Goal: Task Accomplishment & Management: Use online tool/utility

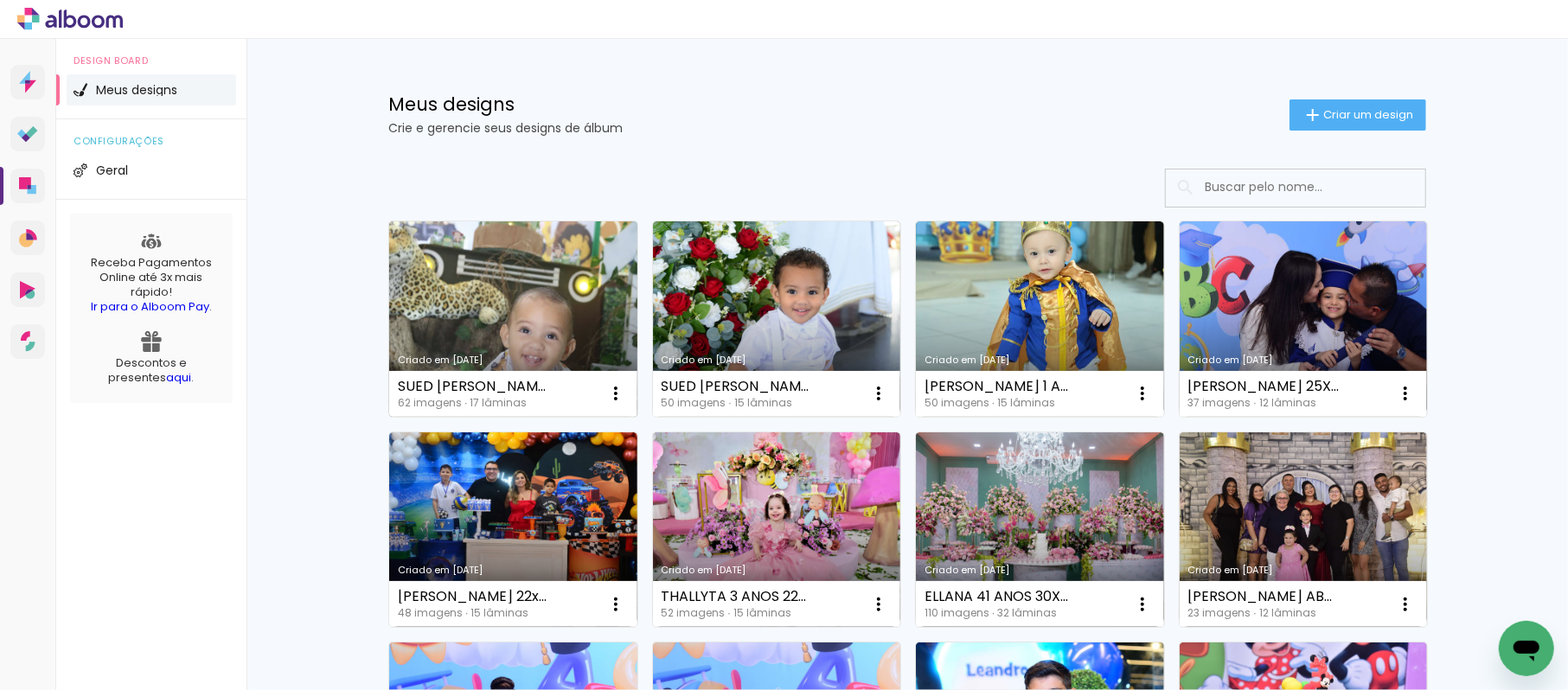
click at [541, 292] on link "Criado em [DATE]" at bounding box center [513, 319] width 248 height 196
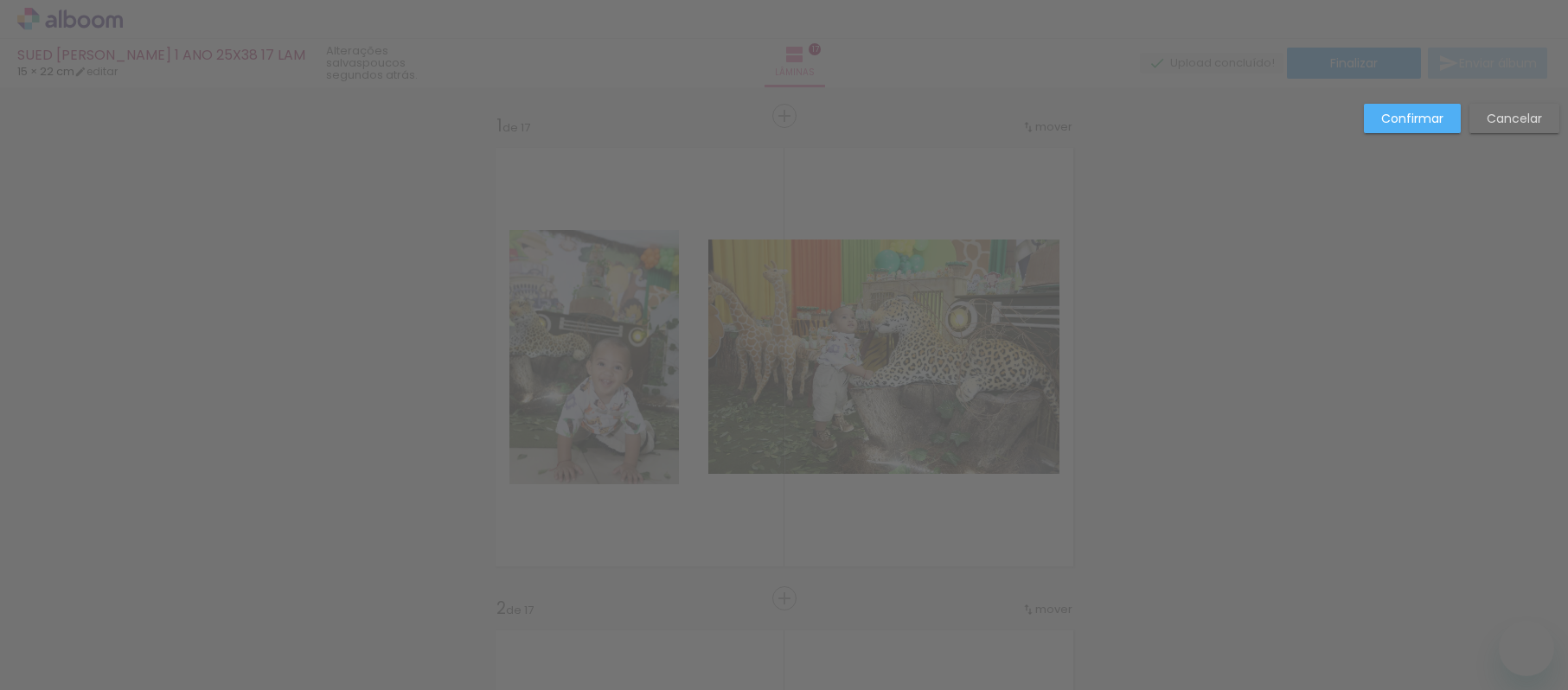
drag, startPoint x: 661, startPoint y: 426, endPoint x: 645, endPoint y: 257, distance: 169.8
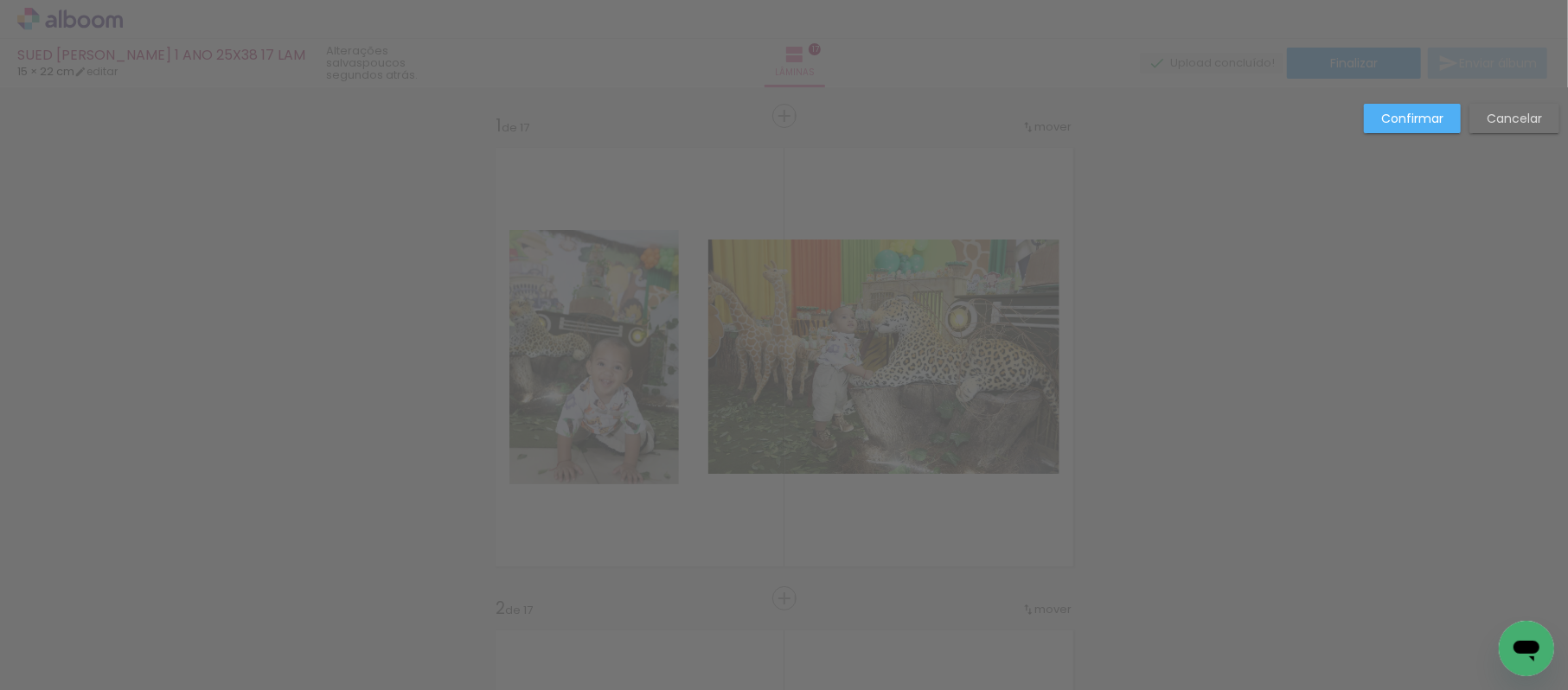
scroll to position [6775, 0]
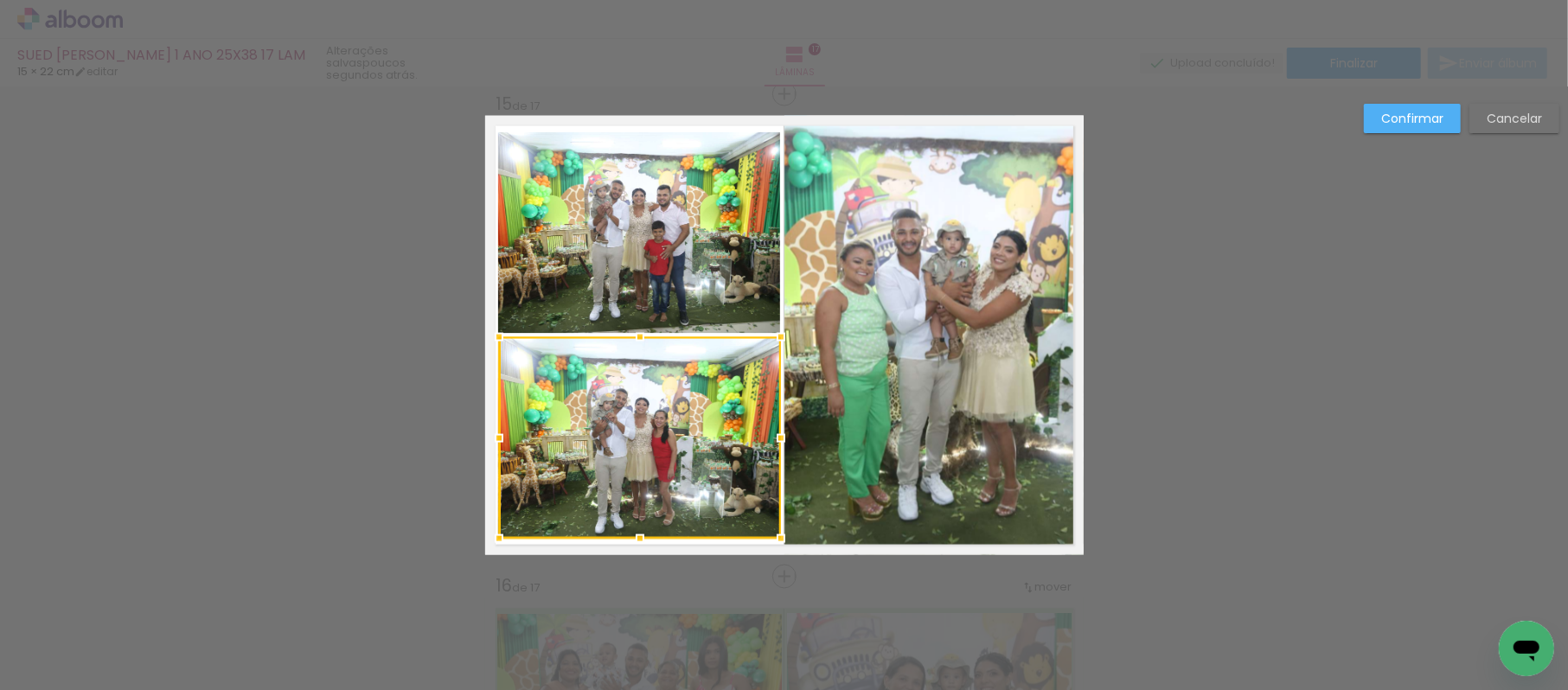
click at [645, 246] on quentale-photo at bounding box center [639, 233] width 282 height 201
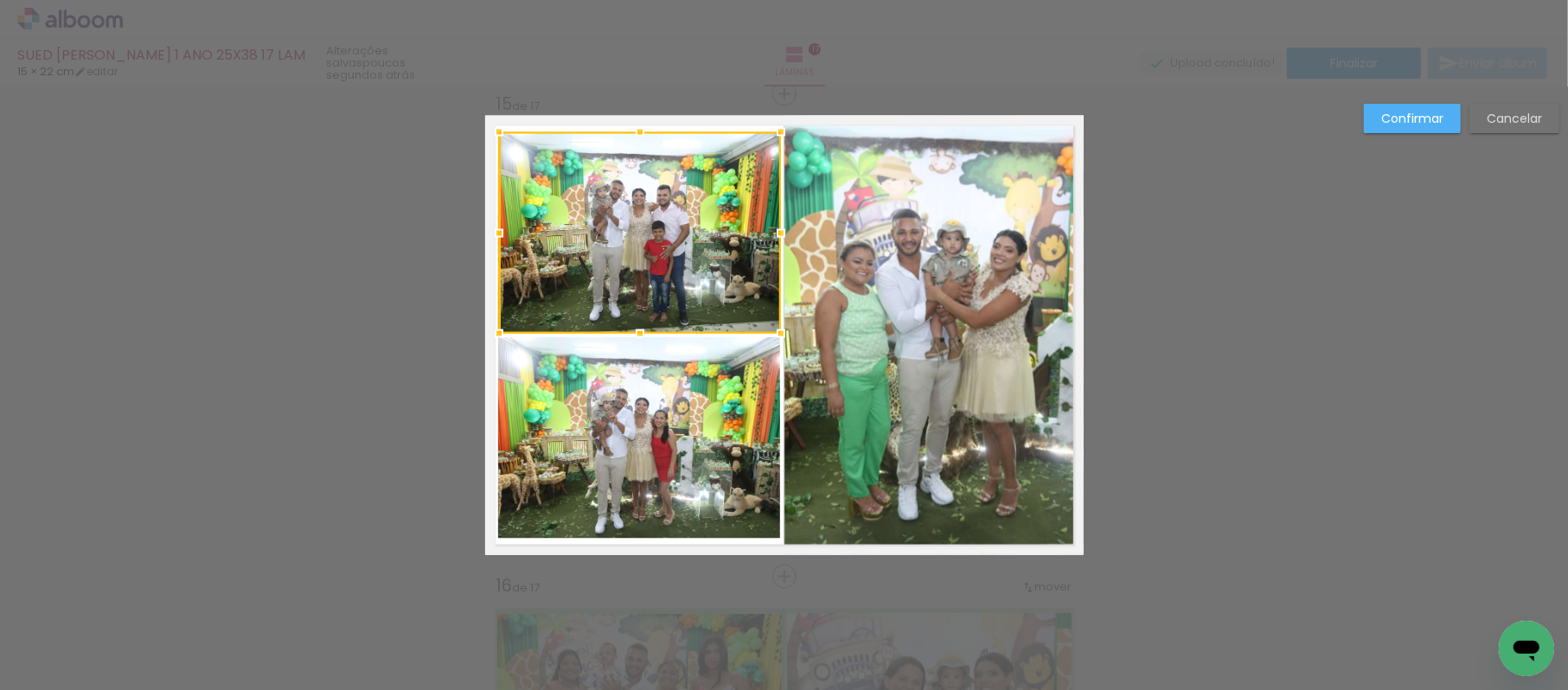
scroll to position [0, 4243]
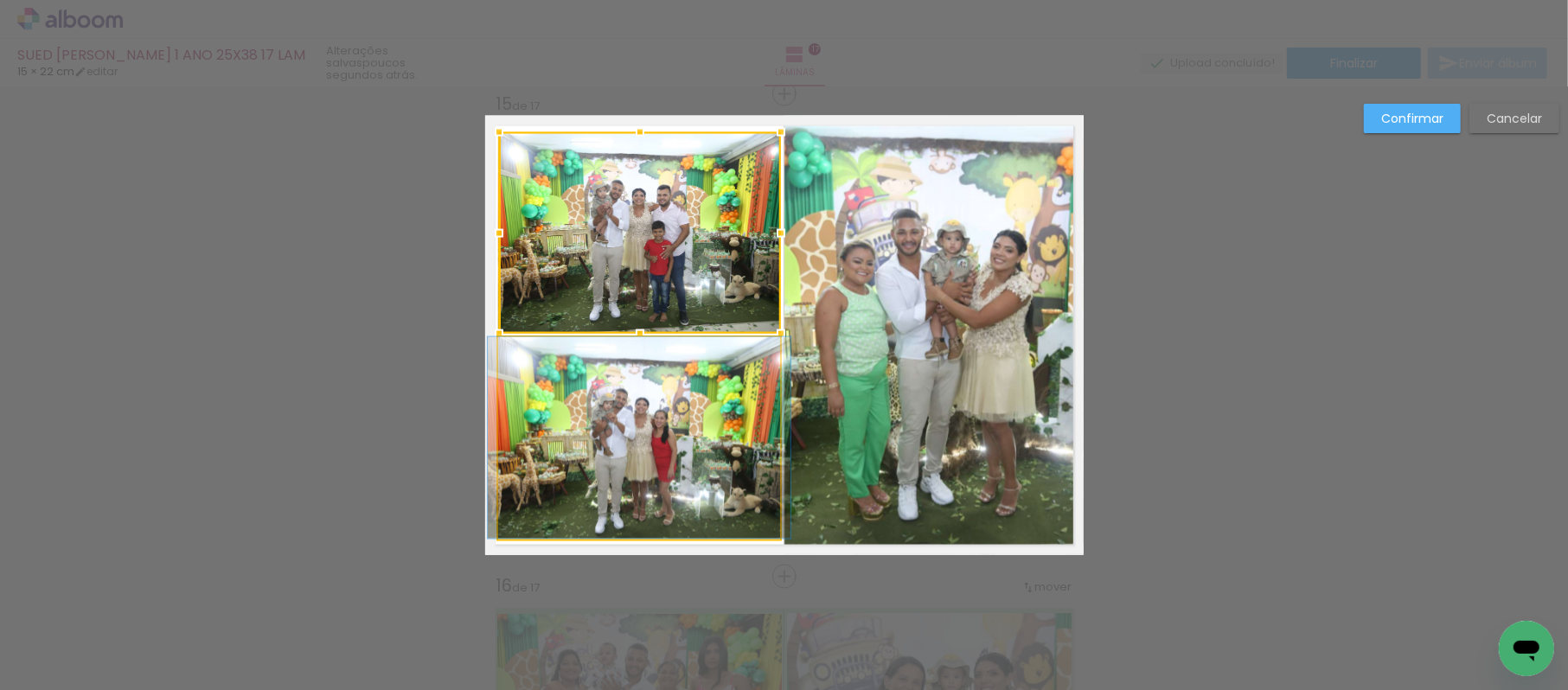
click at [600, 519] on quentale-photo at bounding box center [639, 438] width 282 height 201
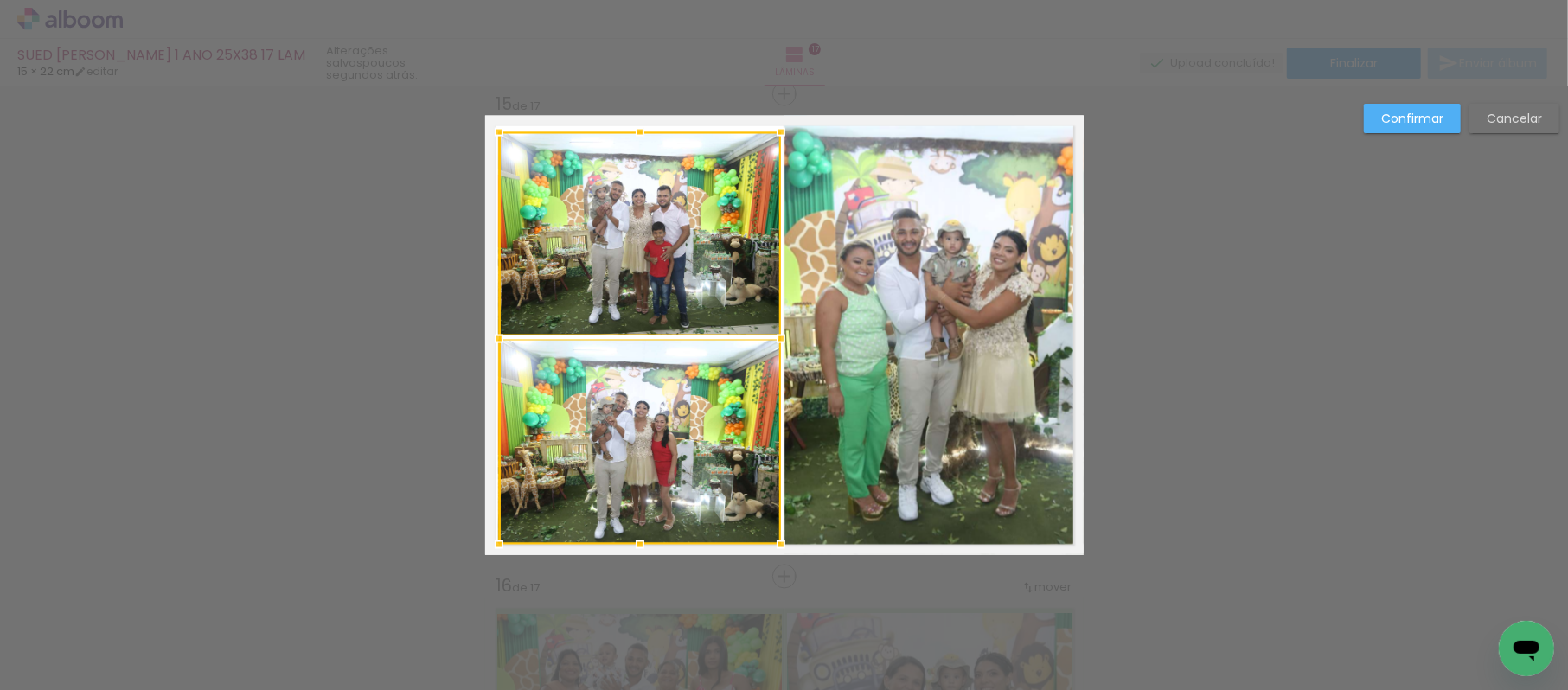
drag, startPoint x: 627, startPoint y: 533, endPoint x: 635, endPoint y: 517, distance: 17.9
click at [635, 517] on div at bounding box center [640, 338] width 282 height 412
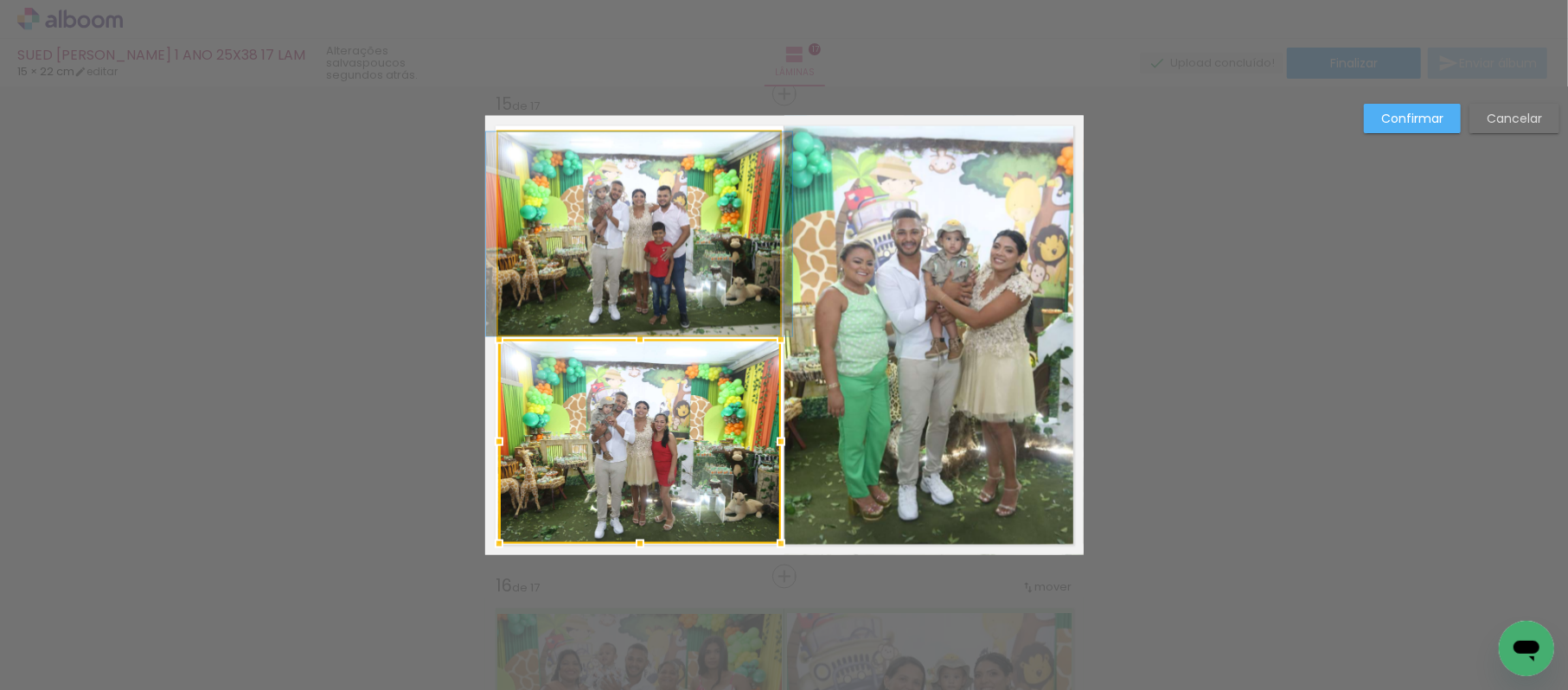
click at [619, 263] on quentale-photo at bounding box center [639, 234] width 282 height 204
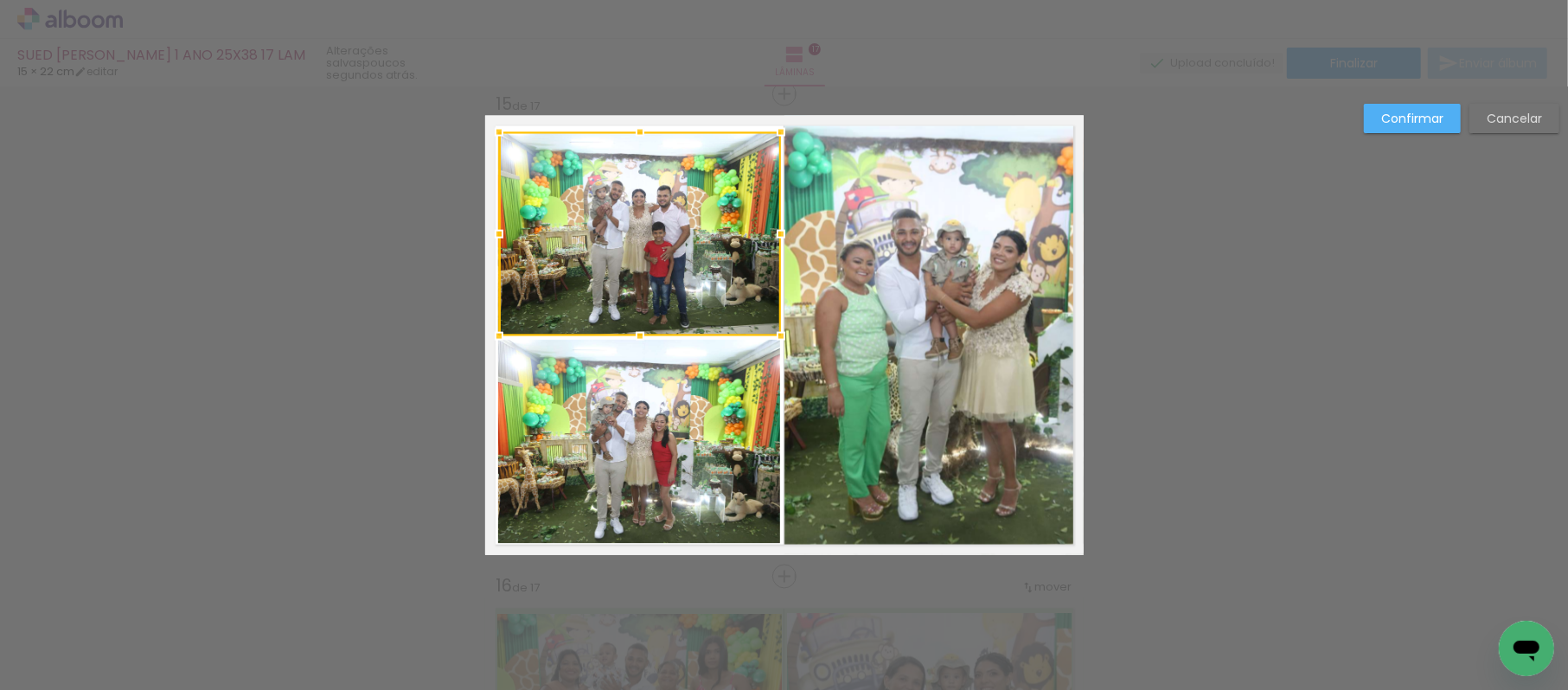
click at [621, 416] on quentale-photo at bounding box center [639, 441] width 282 height 204
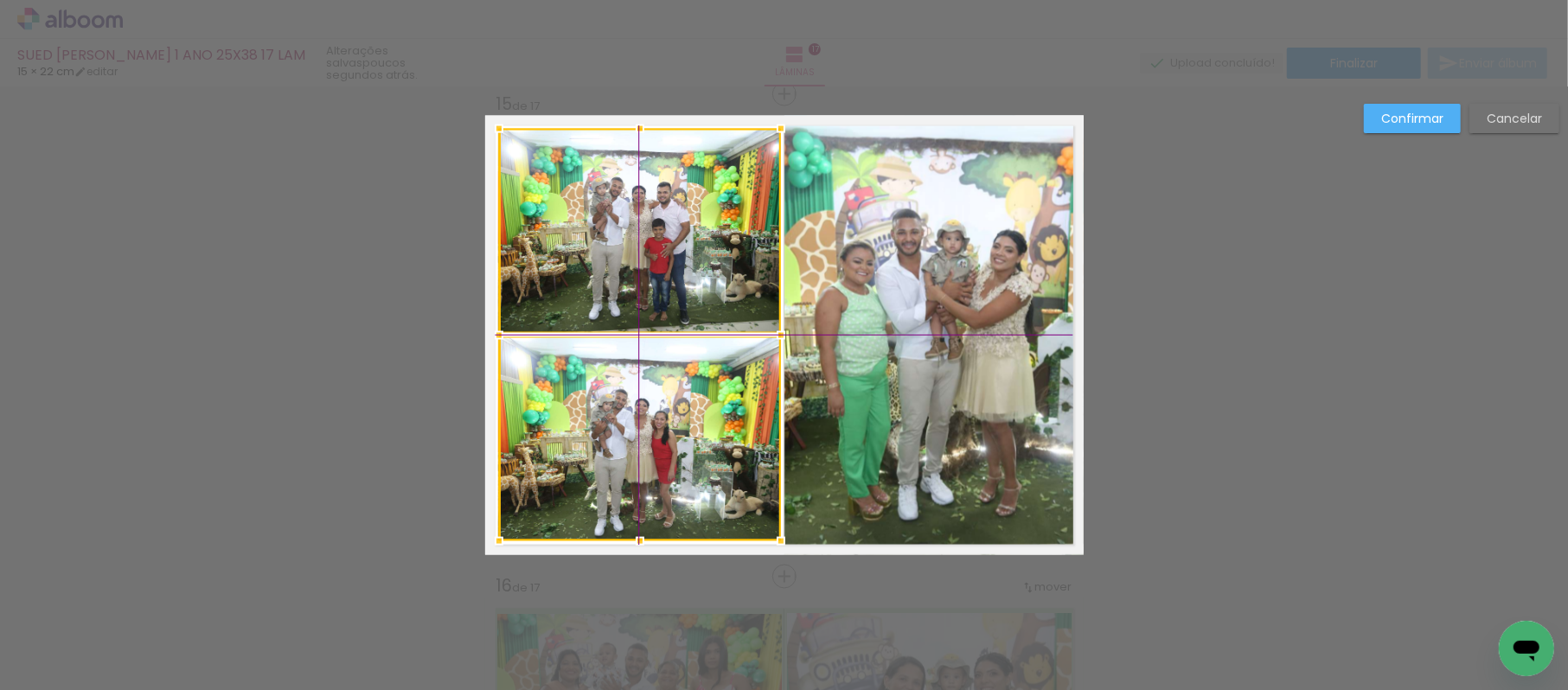
drag, startPoint x: 667, startPoint y: 438, endPoint x: 658, endPoint y: 444, distance: 10.8
click at [658, 444] on div at bounding box center [640, 334] width 282 height 412
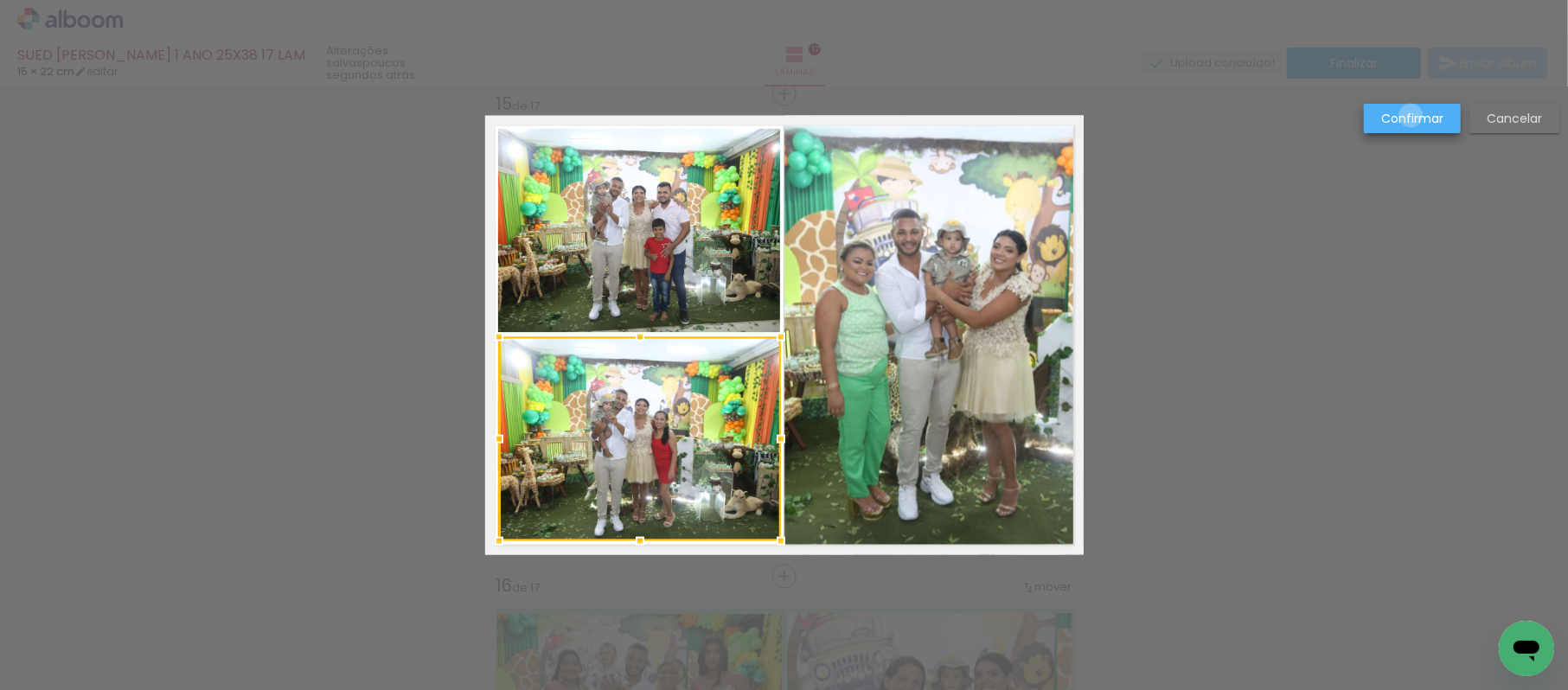
click at [0, 0] on slot "Confirmar" at bounding box center [0, 0] width 0 height 0
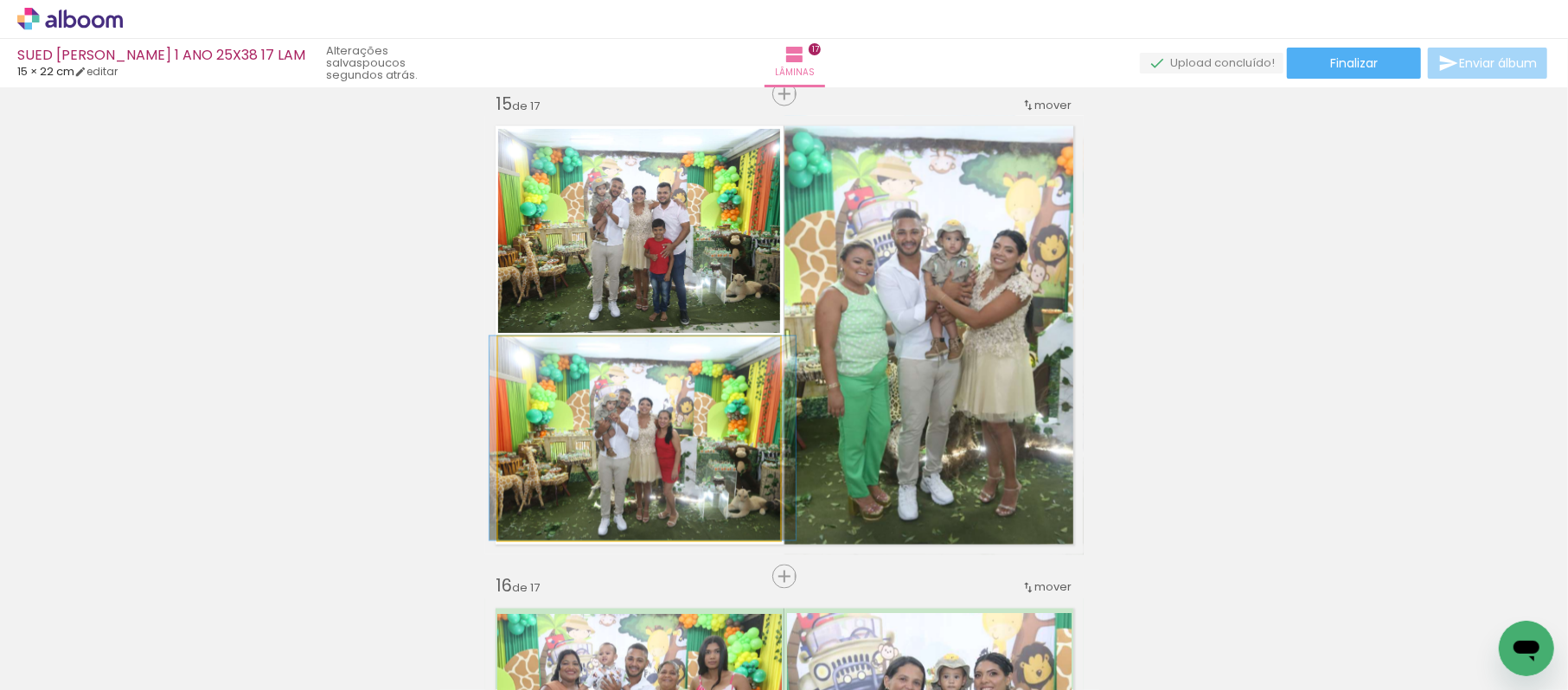
drag, startPoint x: 634, startPoint y: 424, endPoint x: 637, endPoint y: 398, distance: 26.2
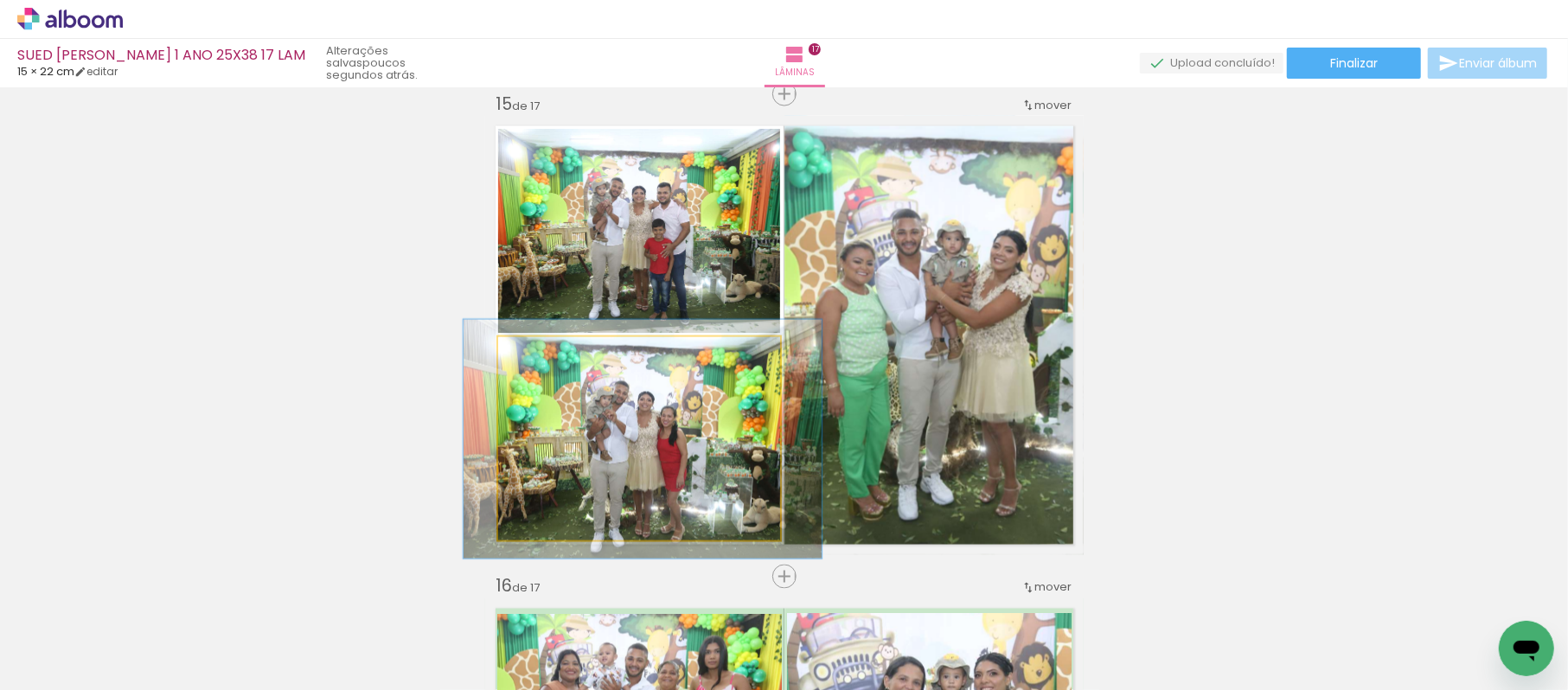
click at [536, 367] on div at bounding box center [549, 356] width 27 height 27
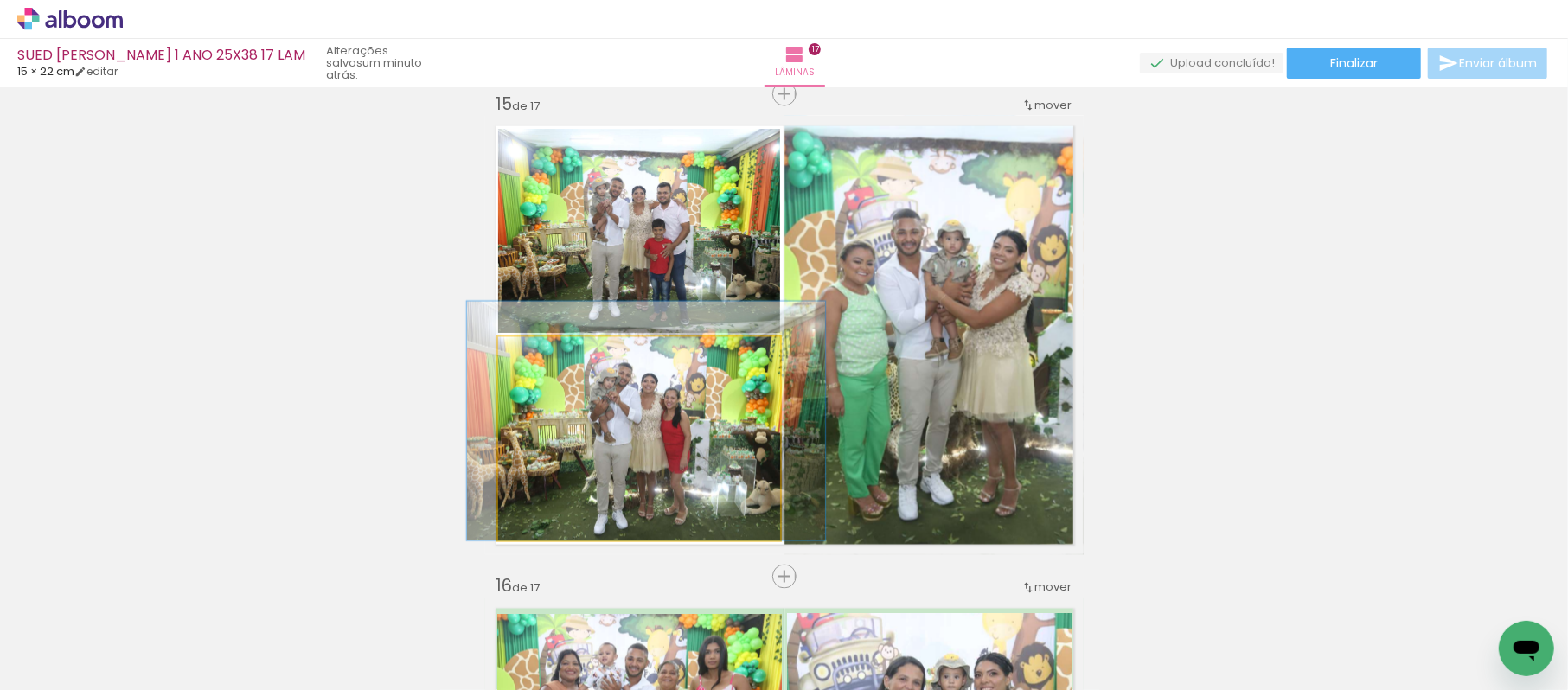
drag, startPoint x: 623, startPoint y: 483, endPoint x: 626, endPoint y: 440, distance: 43.1
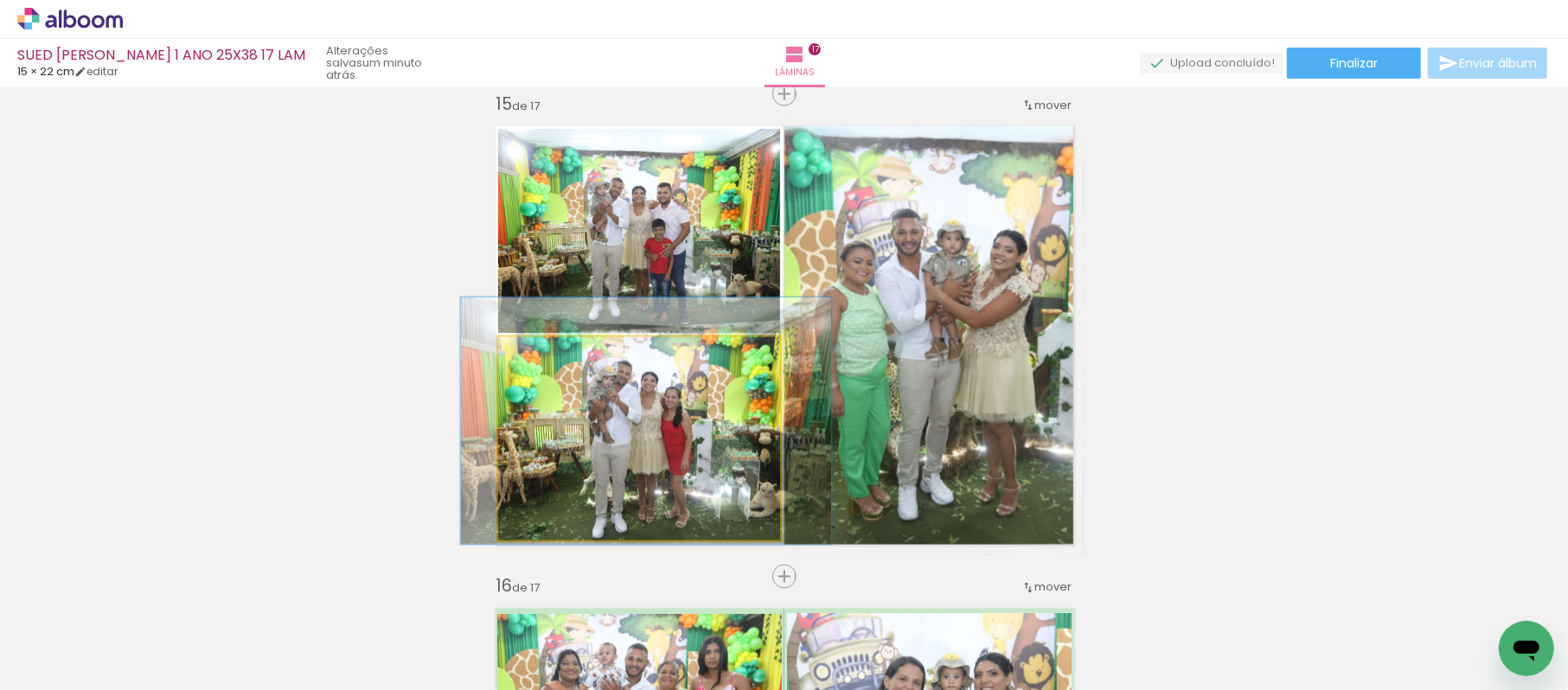
type paper-slider "121"
click at [539, 365] on div at bounding box center [552, 356] width 27 height 27
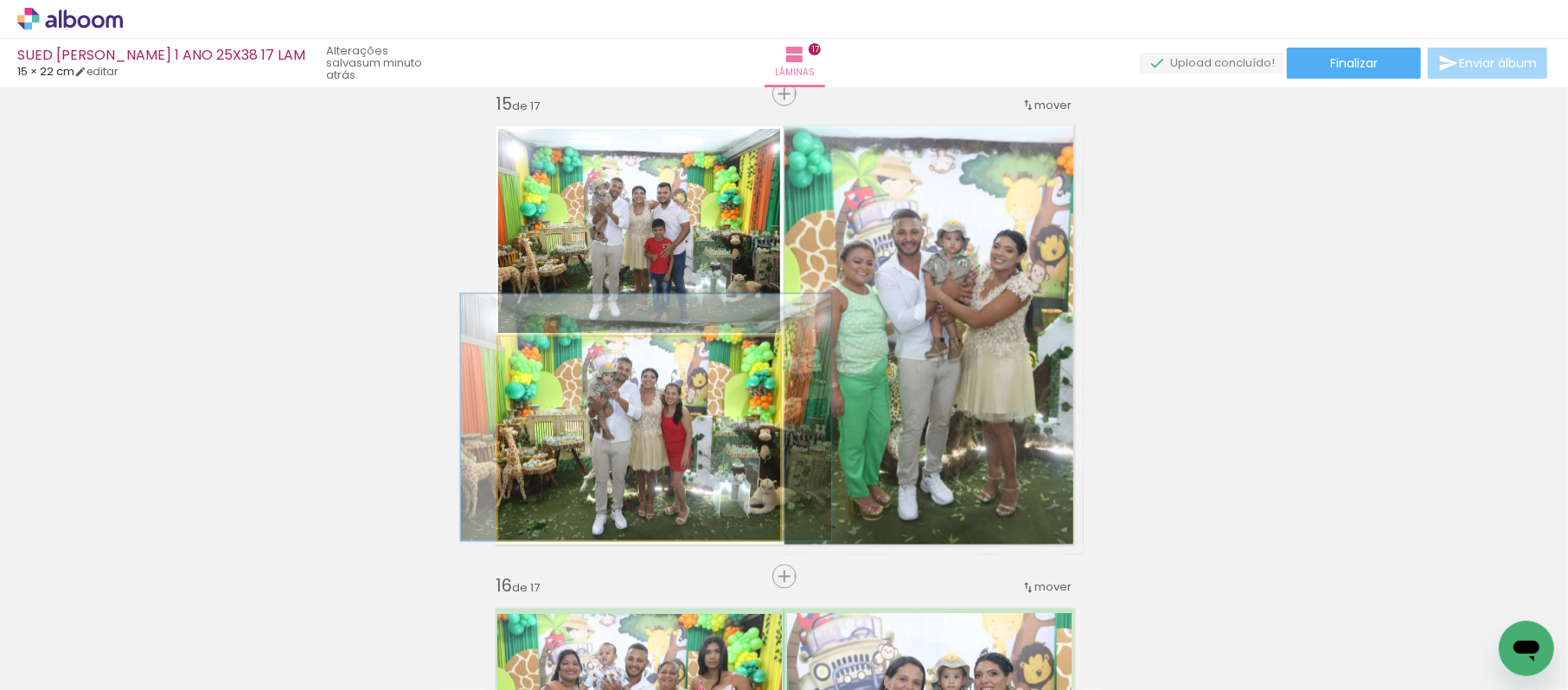
drag, startPoint x: 645, startPoint y: 472, endPoint x: 641, endPoint y: 448, distance: 24.3
drag, startPoint x: 600, startPoint y: 483, endPoint x: 600, endPoint y: 455, distance: 28.0
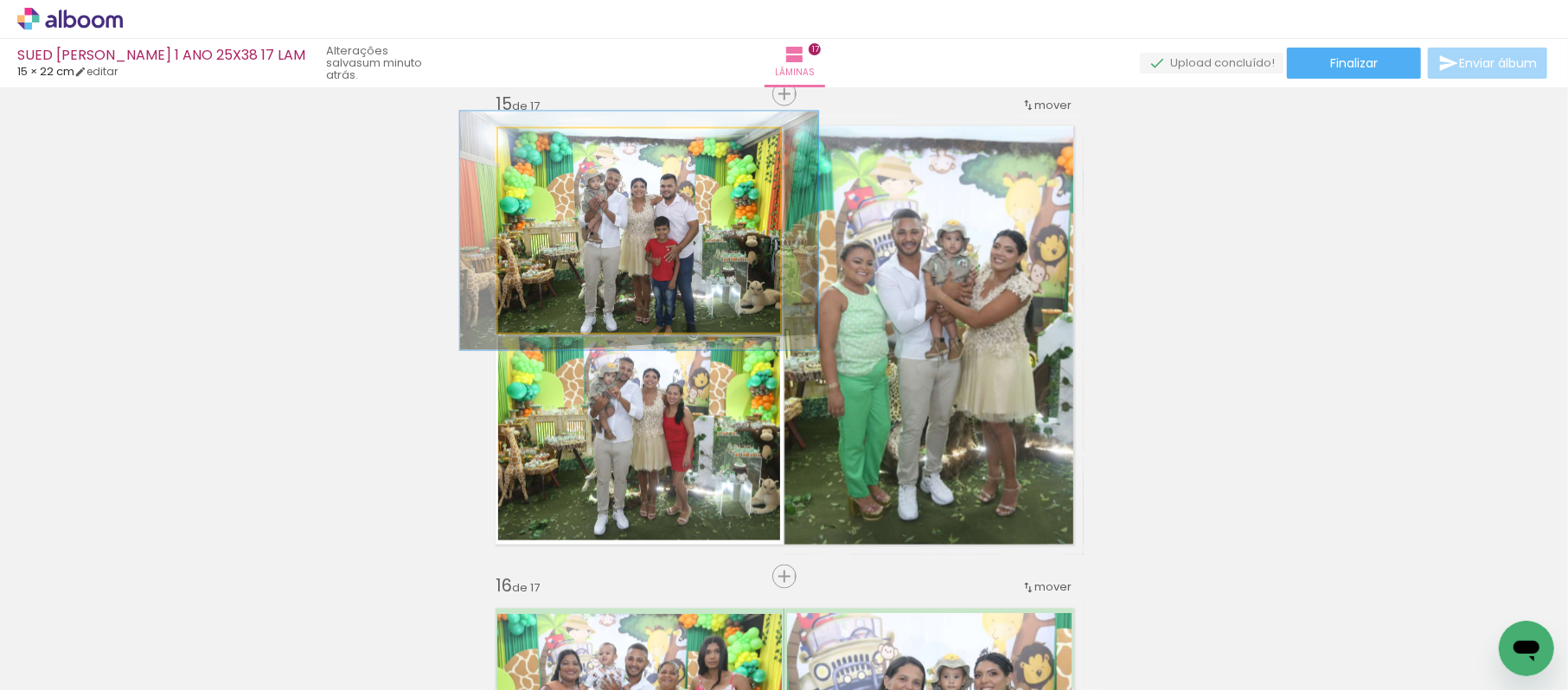
click at [541, 155] on div at bounding box center [549, 147] width 27 height 27
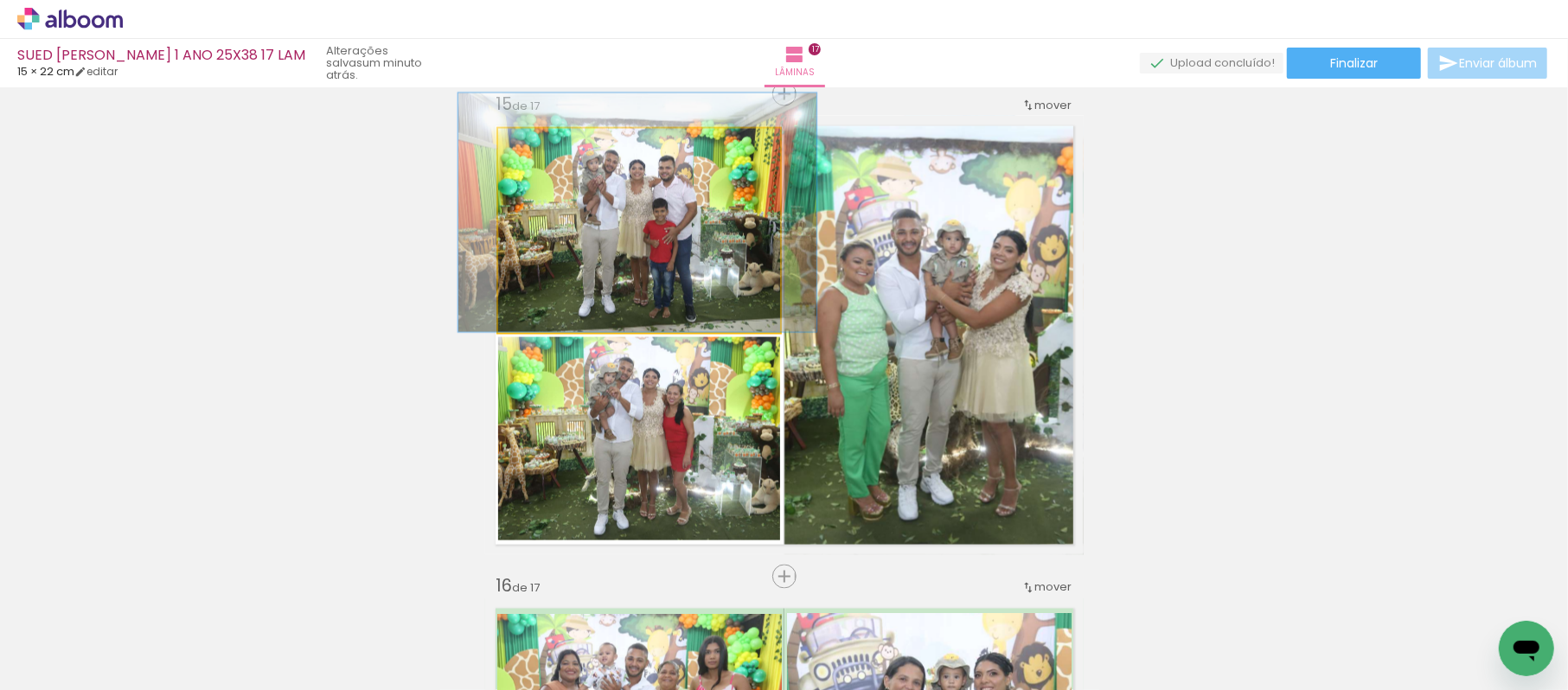
drag, startPoint x: 595, startPoint y: 260, endPoint x: 592, endPoint y: 205, distance: 55.1
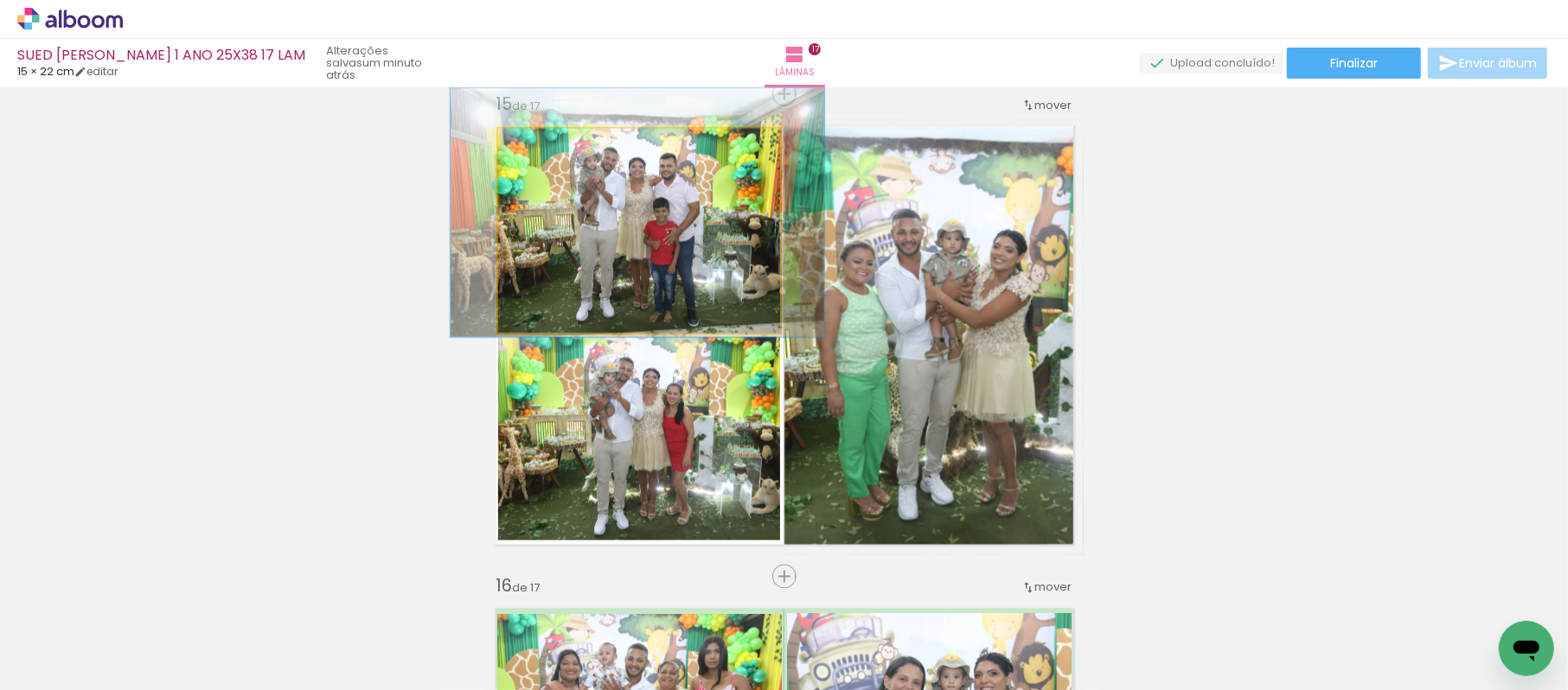
drag, startPoint x: 548, startPoint y: 147, endPoint x: 551, endPoint y: 161, distance: 14.3
type paper-slider "122"
click at [551, 161] on quentale-photo at bounding box center [639, 230] width 282 height 204
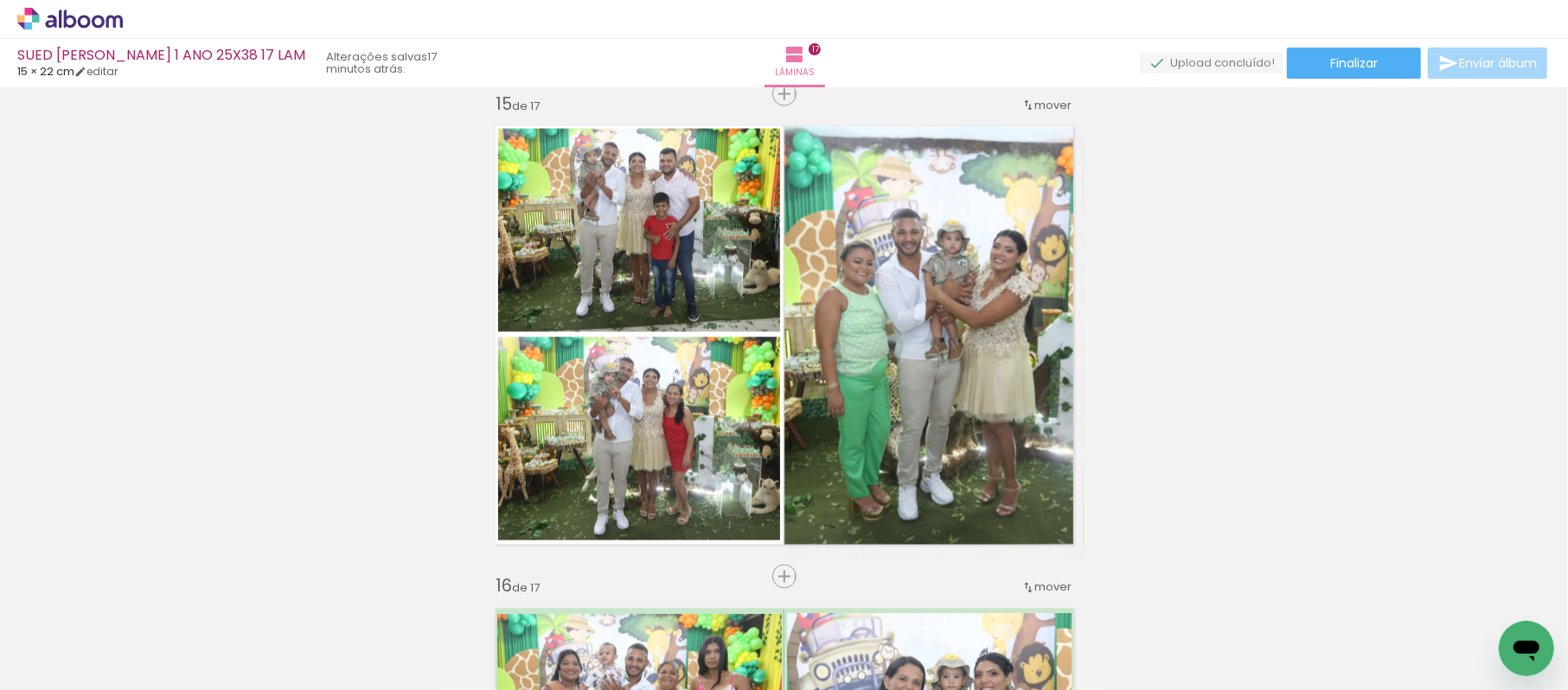
scroll to position [0, 4243]
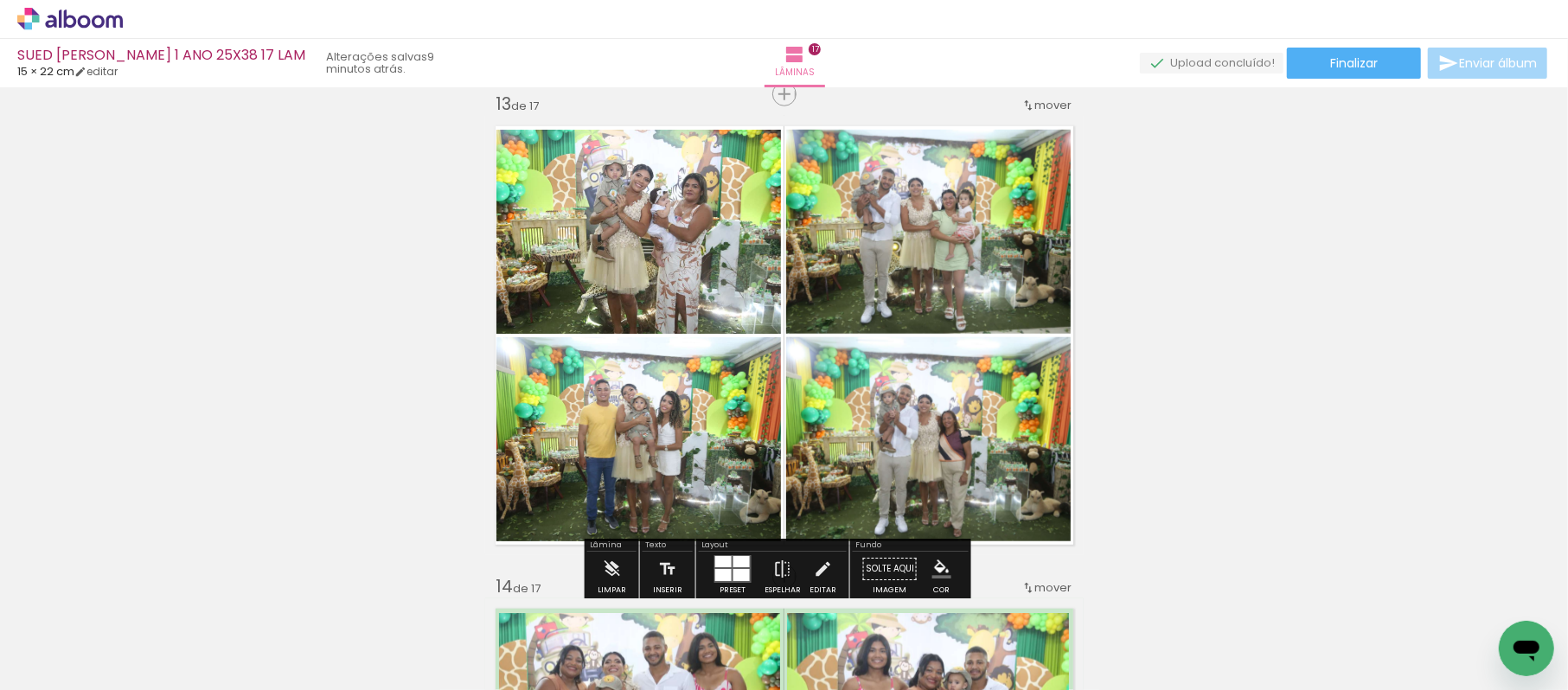
scroll to position [0, 4243]
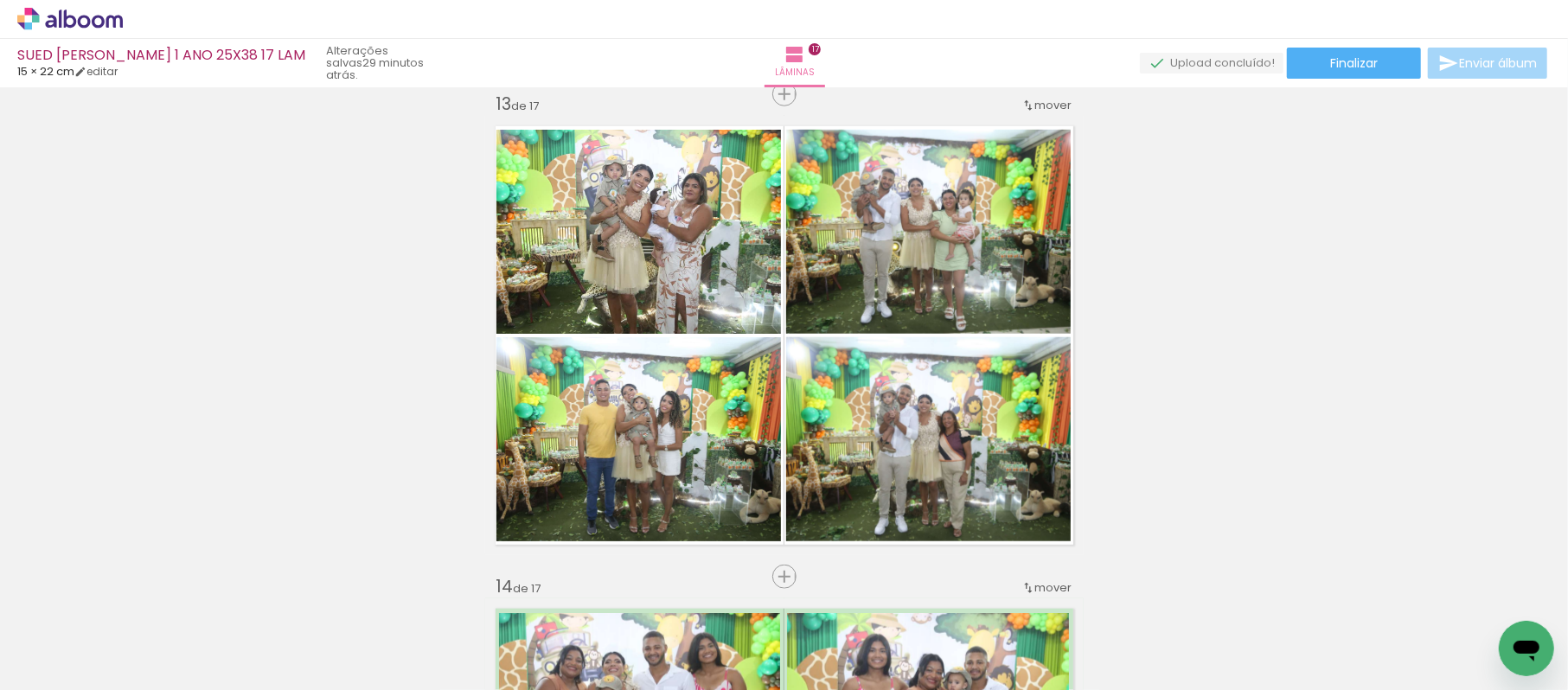
scroll to position [0, 4243]
